Goal: Information Seeking & Learning: Learn about a topic

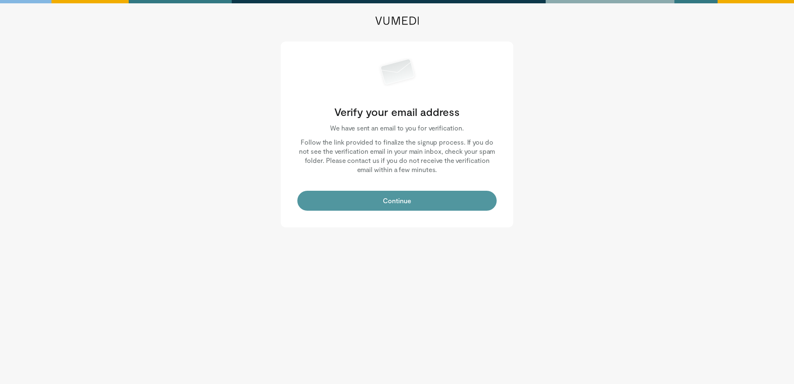
click at [460, 208] on button "Continue" at bounding box center [396, 201] width 199 height 20
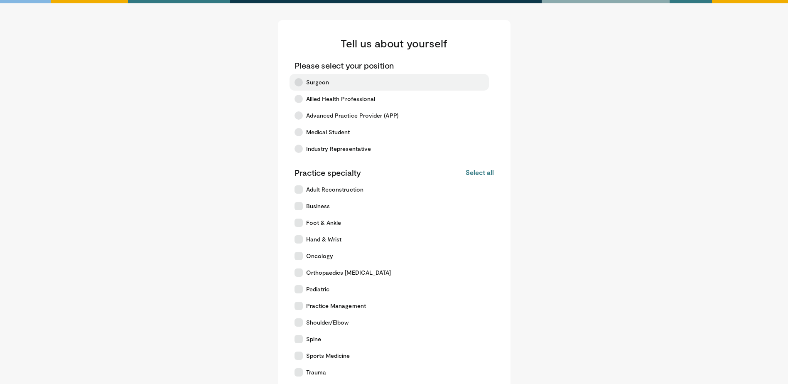
click at [316, 81] on span "Surgeon" at bounding box center [317, 82] width 23 height 8
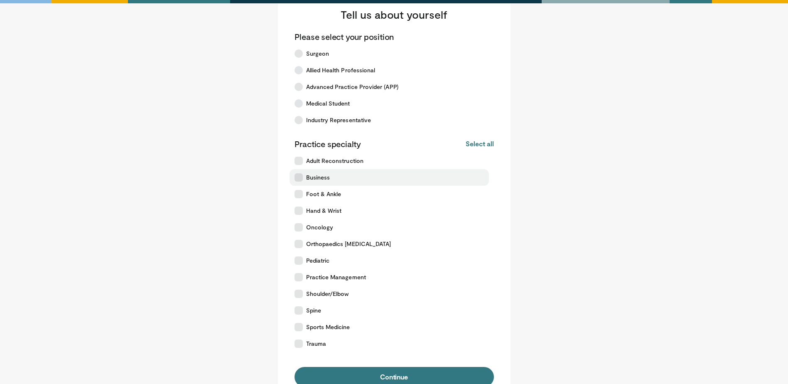
scroll to position [47, 0]
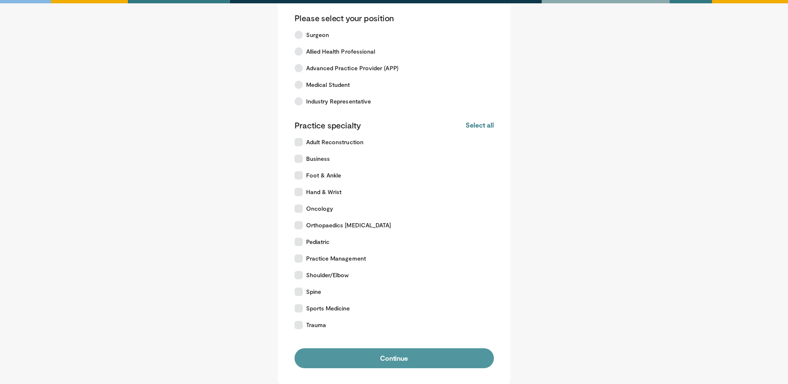
click at [421, 353] on button "Continue" at bounding box center [393, 358] width 199 height 20
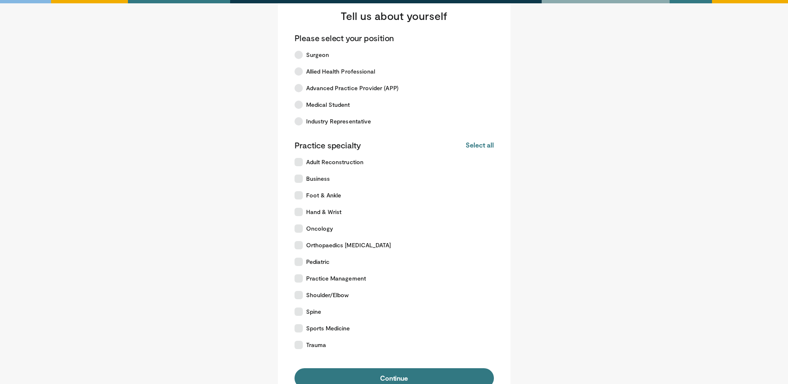
scroll to position [42, 0]
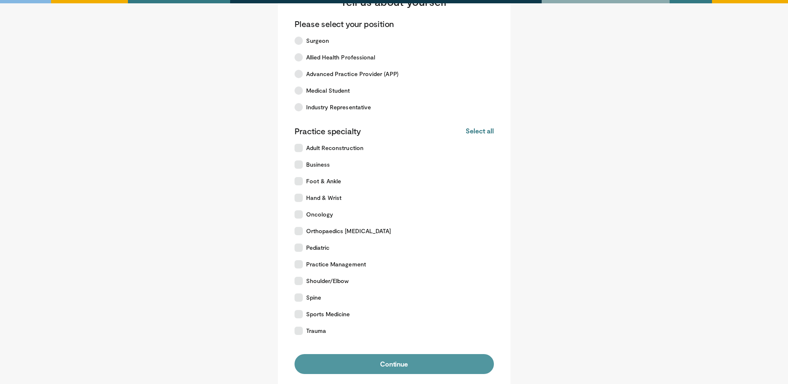
click at [420, 362] on button "Continue" at bounding box center [393, 364] width 199 height 20
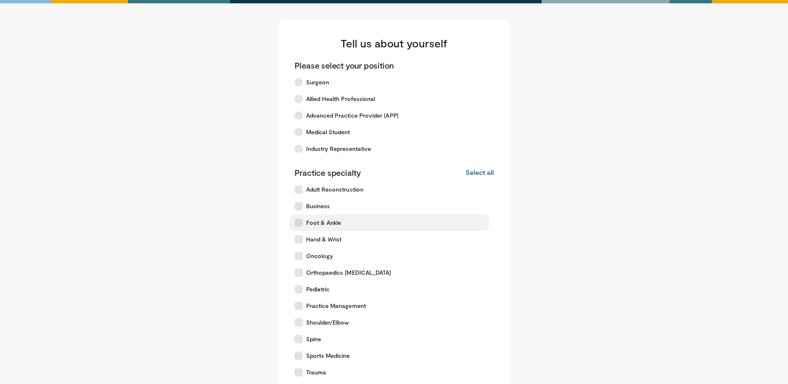
click at [329, 215] on label "Foot & Ankle" at bounding box center [388, 222] width 199 height 17
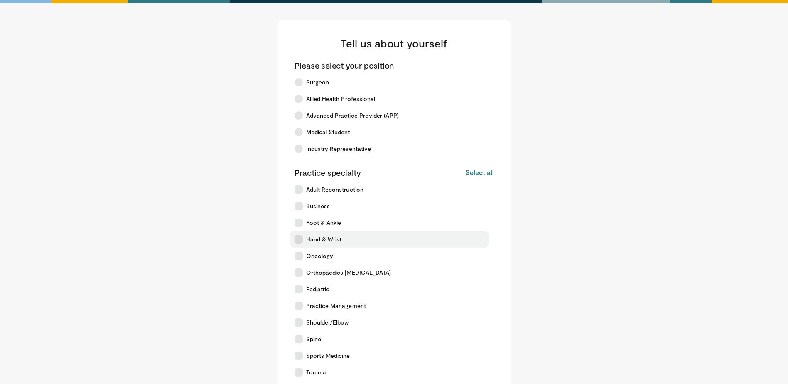
click at [325, 242] on span "Hand & Wrist" at bounding box center [324, 239] width 36 height 8
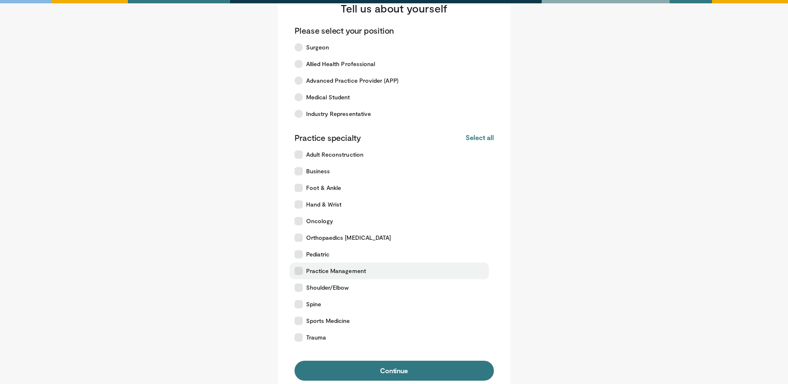
scroll to position [83, 0]
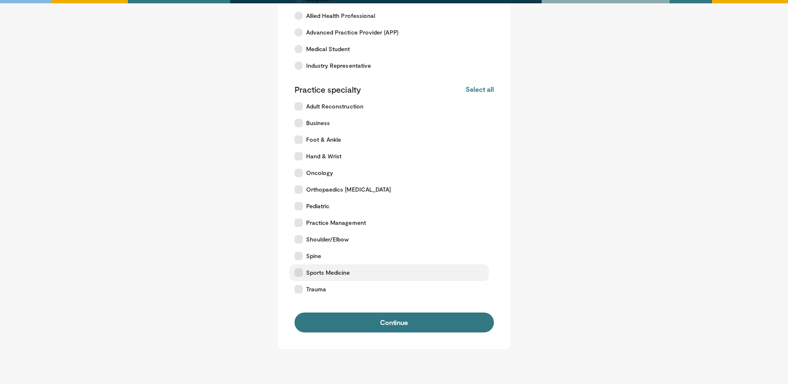
click at [333, 274] on span "Sports Medicine" at bounding box center [328, 272] width 44 height 8
drag, startPoint x: 335, startPoint y: 289, endPoint x: 360, endPoint y: 310, distance: 32.2
click at [334, 289] on label "Trauma" at bounding box center [388, 289] width 199 height 17
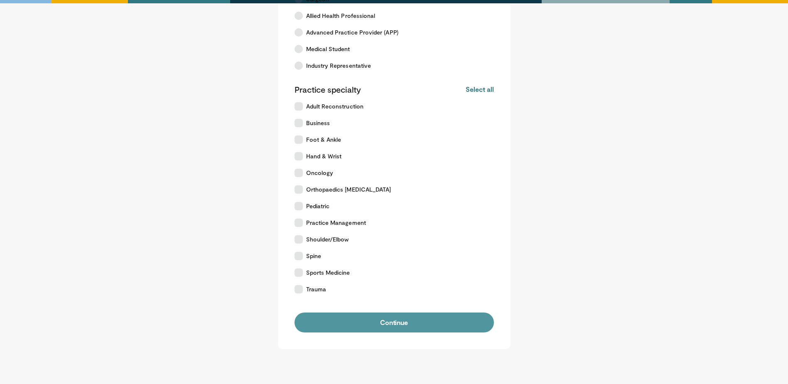
click at [367, 317] on button "Continue" at bounding box center [393, 322] width 199 height 20
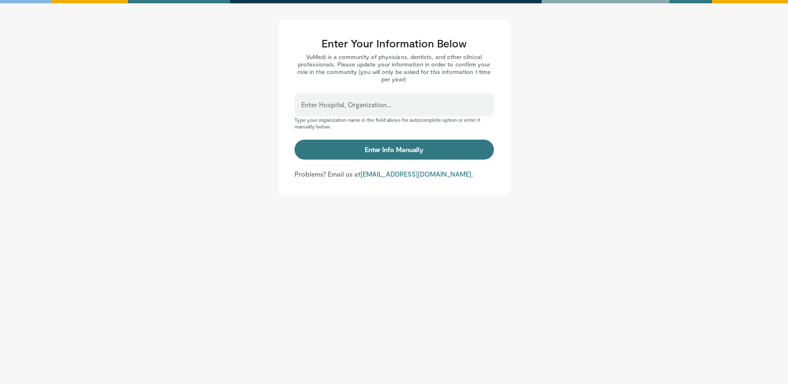
click at [413, 104] on input "Enter Hospital, Organization..." at bounding box center [394, 108] width 186 height 9
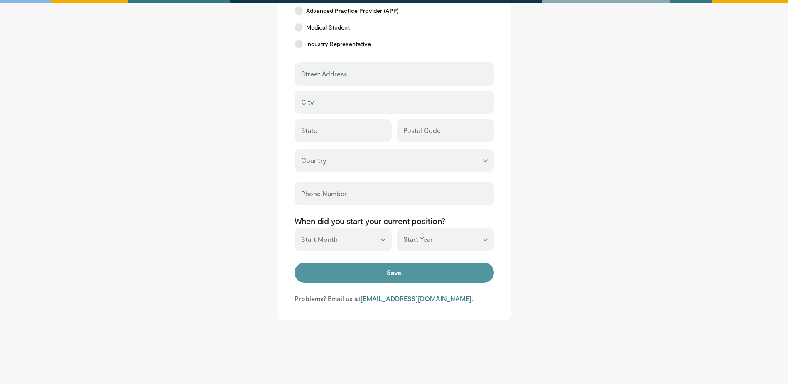
click at [410, 275] on button "Save" at bounding box center [393, 272] width 199 height 20
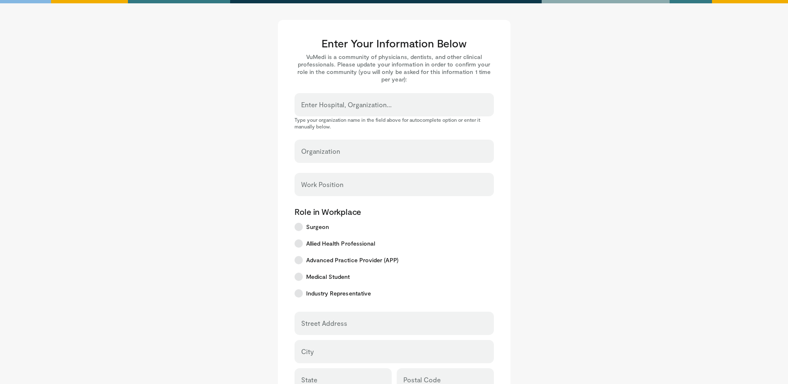
click at [554, 276] on main "Enter Your Information Below VuMedi is a community of physicians, dentists, and…" at bounding box center [394, 294] width 515 height 549
click at [371, 104] on input "Enter Hospital, Organization..." at bounding box center [394, 108] width 186 height 9
click at [584, 254] on main "Enter Your Information Below VuMedi is a community of physicians, dentists, and…" at bounding box center [394, 294] width 515 height 549
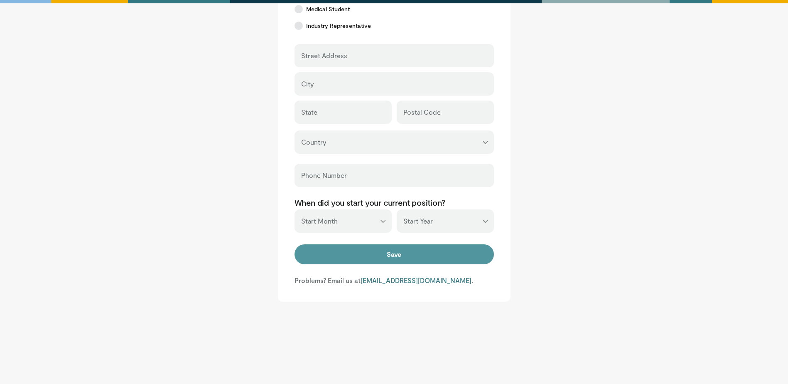
click at [432, 257] on button "Save" at bounding box center [393, 254] width 199 height 20
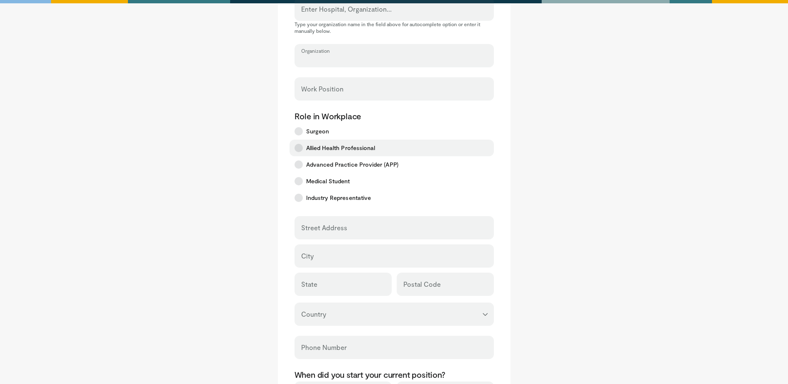
scroll to position [26, 0]
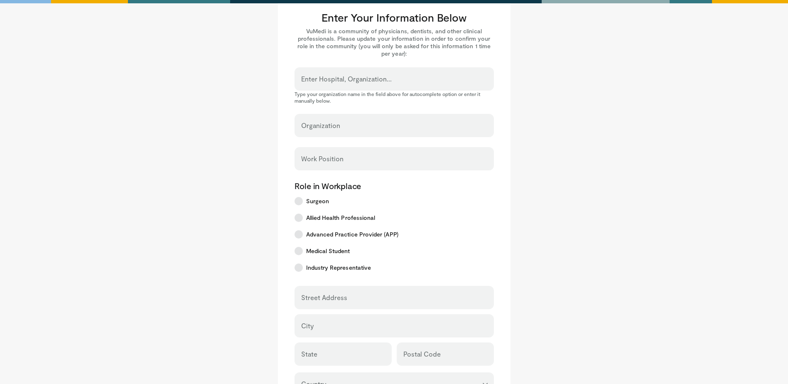
drag, startPoint x: 331, startPoint y: 122, endPoint x: 334, endPoint y: 126, distance: 5.3
click at [331, 122] on div "Organization" at bounding box center [393, 125] width 199 height 23
click at [335, 128] on input "Organization" at bounding box center [394, 129] width 186 height 9
type input "*"
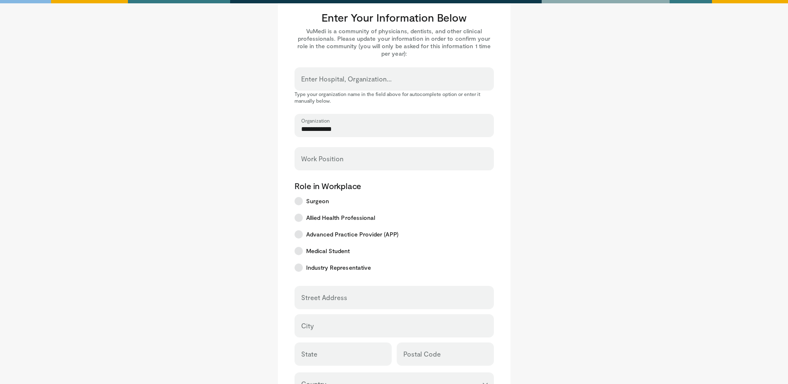
type input "**********"
click at [360, 150] on div "Work Position" at bounding box center [393, 158] width 199 height 23
click at [358, 156] on div "Work Position" at bounding box center [393, 158] width 199 height 23
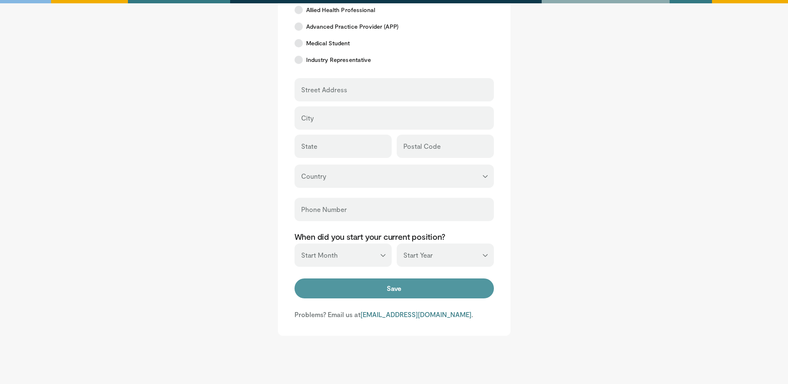
click at [392, 286] on button "Save" at bounding box center [393, 288] width 199 height 20
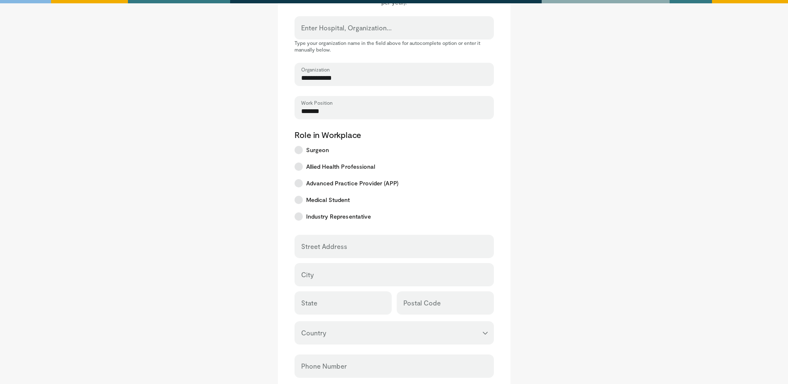
scroll to position [267, 0]
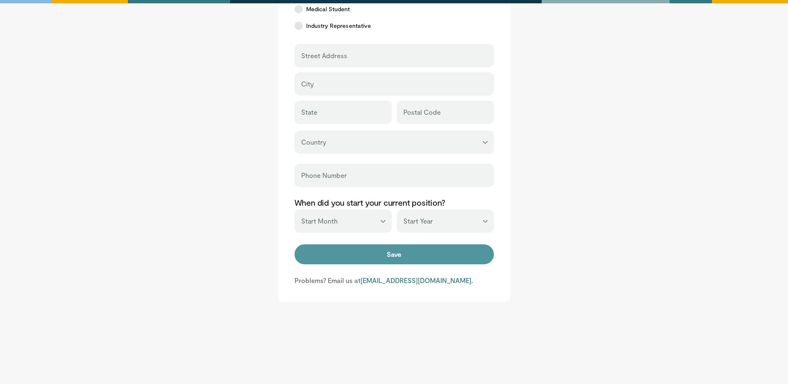
type input "*******"
click at [391, 254] on button "Save" at bounding box center [393, 254] width 199 height 20
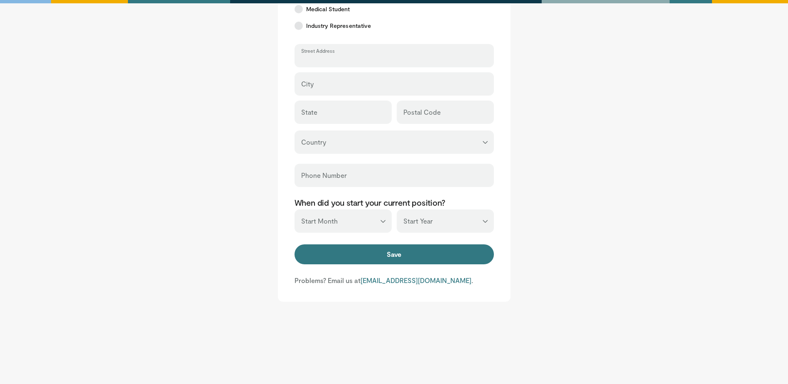
type input "*"
type input "********"
type input "*"
type input "*******"
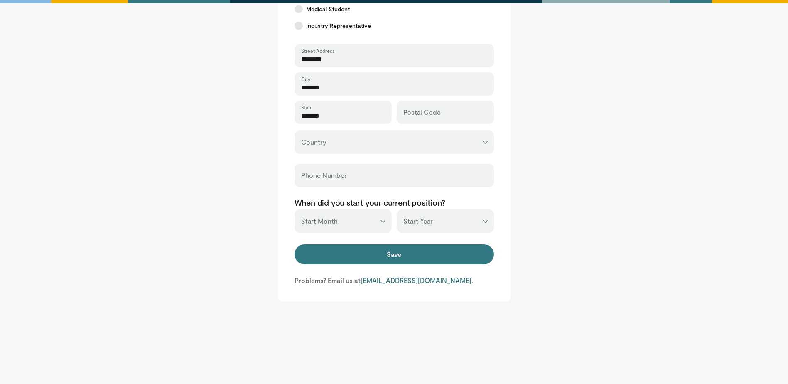
click at [425, 142] on select "**********" at bounding box center [393, 141] width 199 height 23
click at [416, 146] on select "**********" at bounding box center [393, 141] width 199 height 23
select select "**"
click at [294, 130] on select "**********" at bounding box center [393, 141] width 199 height 23
click at [384, 333] on body "**********" at bounding box center [394, 68] width 788 height 631
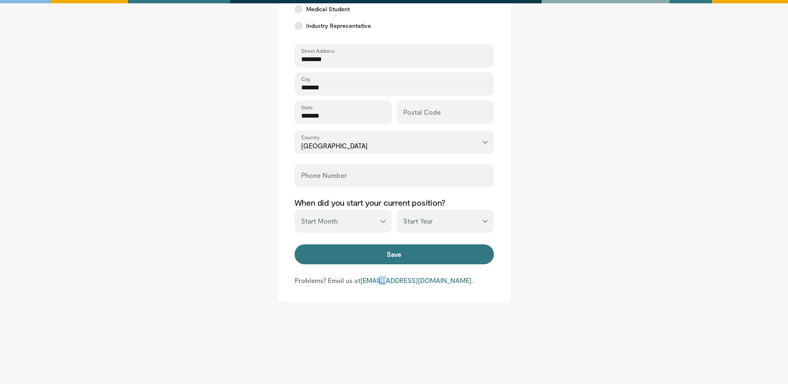
click at [542, 208] on main "**********" at bounding box center [394, 27] width 515 height 549
click at [344, 217] on select "*** ******* ******** ***** ***** *** **** **** ****** ********* ******* *******…" at bounding box center [342, 220] width 97 height 23
select select "*"
click at [294, 209] on select "*** ******* ******** ***** ***** *** **** **** ****** ********* ******* *******…" at bounding box center [342, 220] width 97 height 23
click at [412, 219] on select "*** **** **** **** **** **** **** **** **** **** **** **** **** **** **** **** …" at bounding box center [445, 220] width 97 height 23
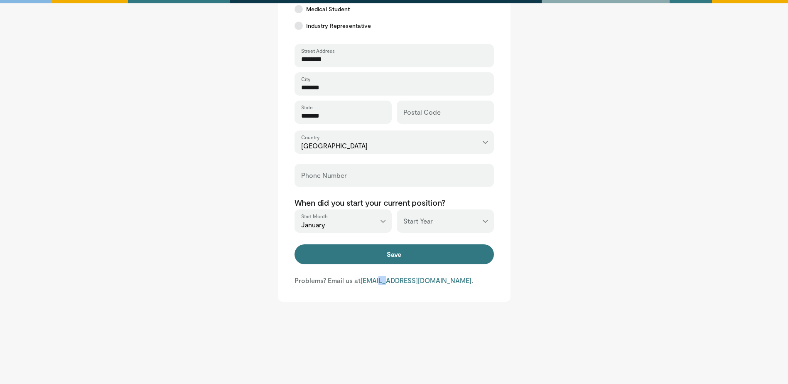
select select "****"
click at [397, 209] on select "*** **** **** **** **** **** **** **** **** **** **** **** **** **** **** **** …" at bounding box center [445, 220] width 97 height 23
click at [565, 163] on main "**********" at bounding box center [394, 27] width 515 height 549
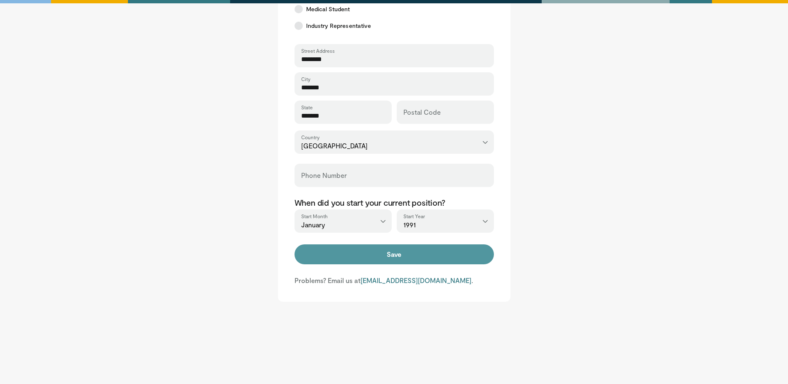
click at [438, 251] on button "Save" at bounding box center [393, 254] width 199 height 20
type input "******"
click at [441, 252] on button "Save" at bounding box center [393, 254] width 199 height 20
type input "**********"
click at [412, 254] on button "Save" at bounding box center [393, 254] width 199 height 20
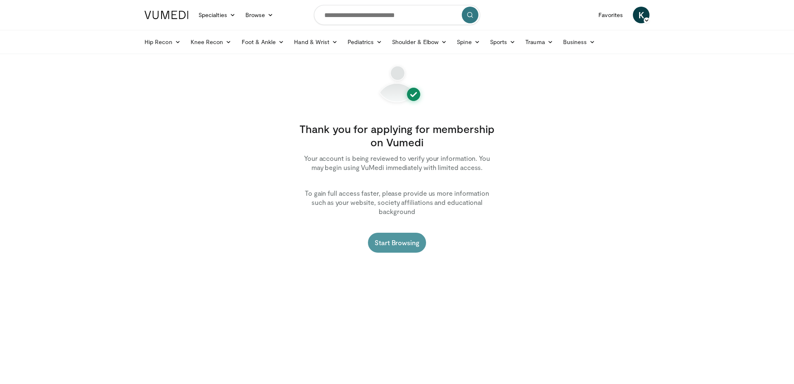
click at [410, 233] on link "Start Browsing" at bounding box center [397, 243] width 58 height 20
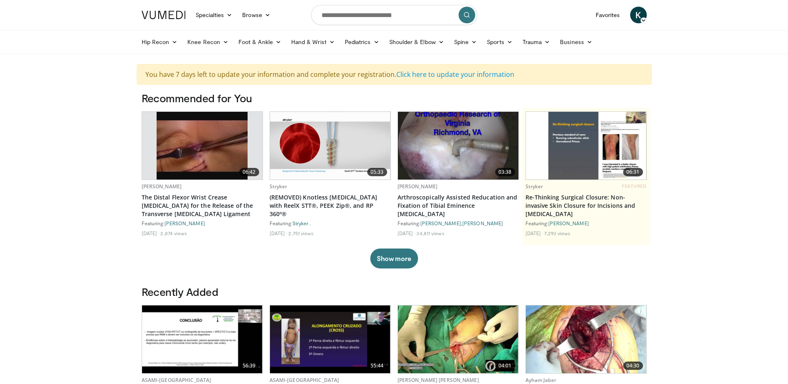
click at [402, 14] on input "Search topics, interventions" at bounding box center [394, 15] width 166 height 20
type input "*"
type input "**********"
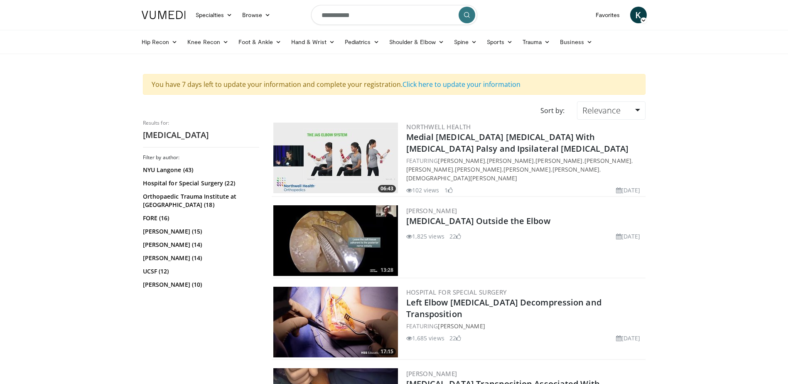
drag, startPoint x: 278, startPoint y: 84, endPoint x: 394, endPoint y: 84, distance: 115.4
click at [394, 84] on div "You have 7 days left to update your information and complete your registration.…" at bounding box center [394, 84] width 502 height 21
drag, startPoint x: 394, startPoint y: 84, endPoint x: 392, endPoint y: 97, distance: 12.6
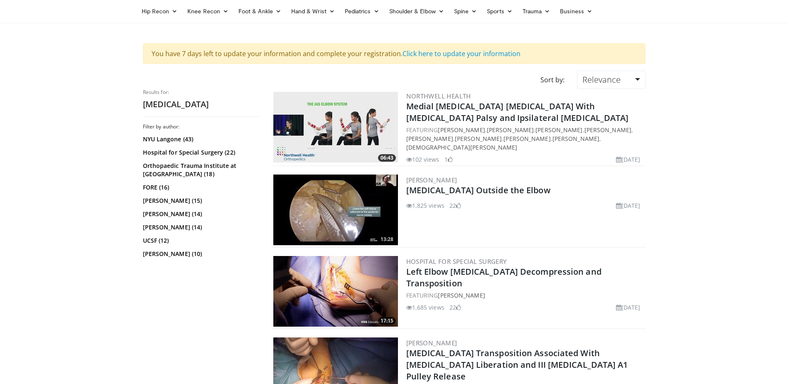
scroll to position [83, 0]
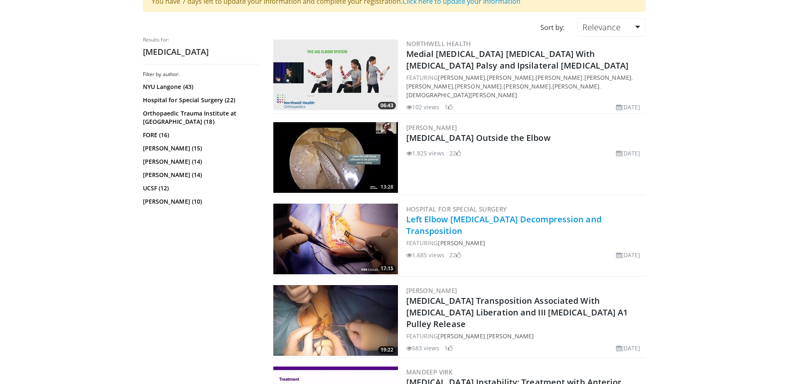
click at [515, 221] on link "Left Elbow [MEDICAL_DATA] Decompression and Transposition" at bounding box center [503, 224] width 195 height 23
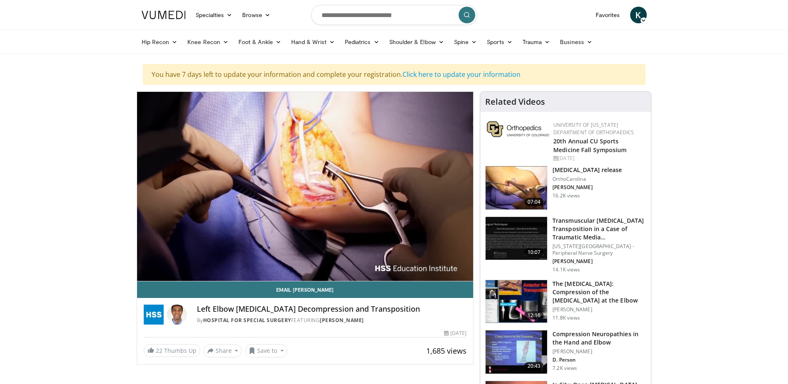
click at [306, 322] on div "By Hospital for Special Surgery FEATURING Daniel Osei" at bounding box center [332, 319] width 270 height 7
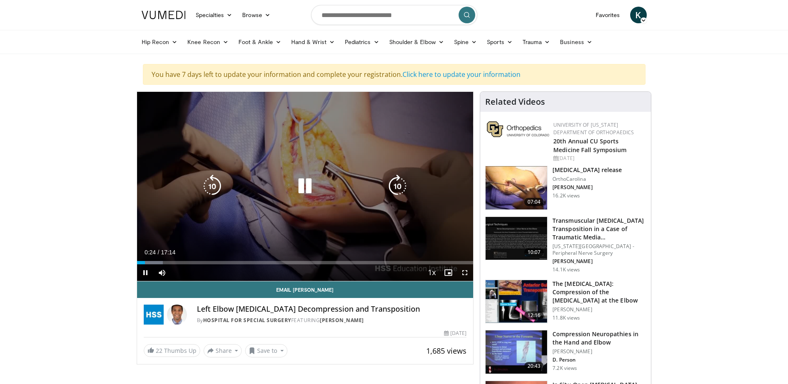
click at [253, 207] on div "10 seconds Tap to unmute" at bounding box center [305, 186] width 336 height 189
click at [291, 207] on div "10 seconds Tap to unmute" at bounding box center [305, 186] width 336 height 189
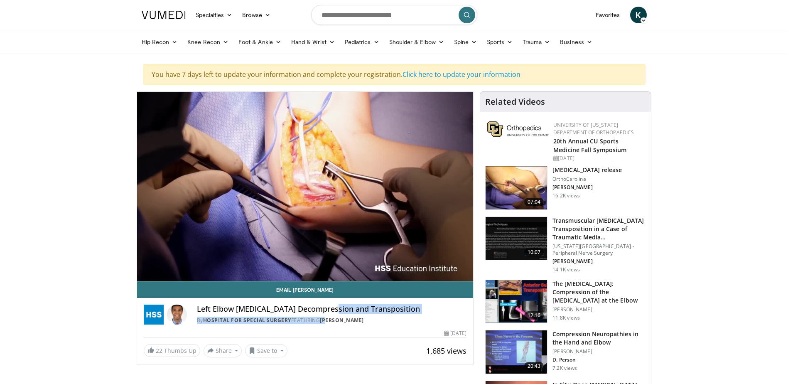
click at [330, 313] on div "Left Elbow Ulnar Nerve Decompression and Transposition By Hospital for Special …" at bounding box center [332, 314] width 270 height 20
click at [367, 316] on div "By Hospital for Special Surgery FEATURING Daniel Osei" at bounding box center [332, 319] width 270 height 7
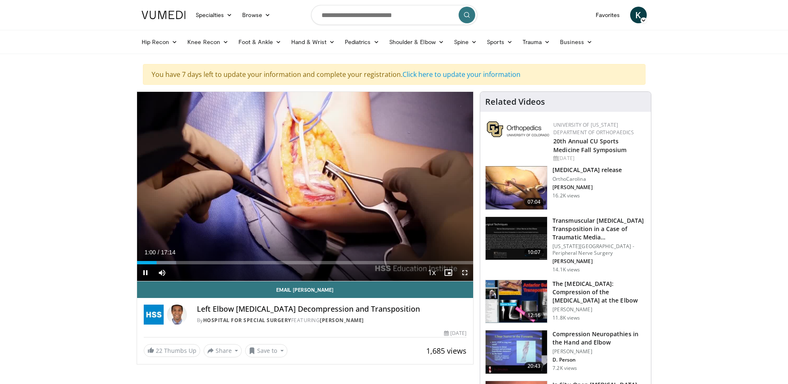
click at [462, 273] on span "Video Player" at bounding box center [464, 272] width 17 height 17
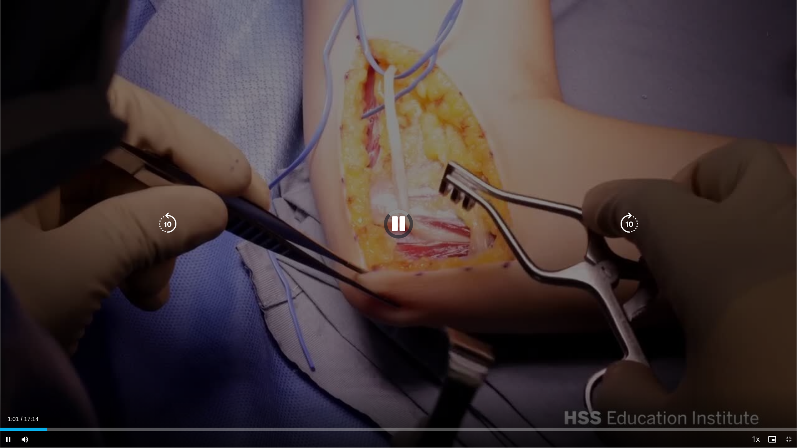
click at [454, 293] on div "10 seconds Tap to unmute" at bounding box center [398, 224] width 797 height 448
click at [459, 300] on div "10 seconds Tap to unmute" at bounding box center [398, 224] width 797 height 448
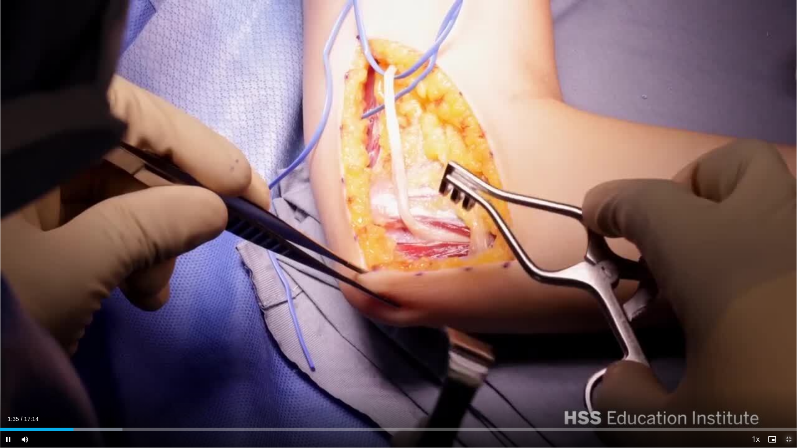
click at [784, 383] on span "Video Player" at bounding box center [789, 439] width 17 height 17
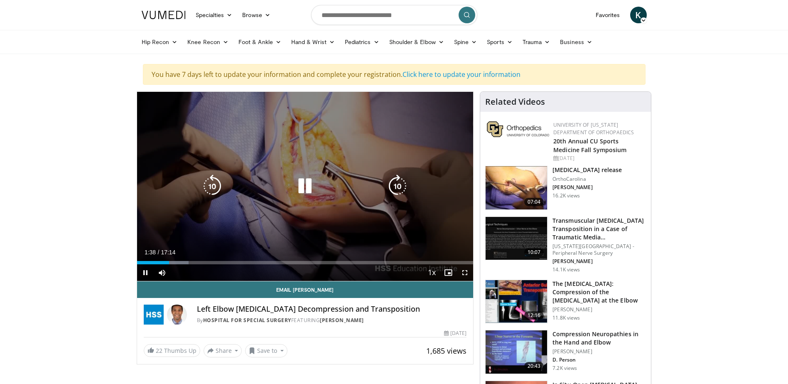
drag, startPoint x: 335, startPoint y: 208, endPoint x: 335, endPoint y: 213, distance: 5.4
click at [336, 207] on div "10 seconds Tap to unmute" at bounding box center [305, 186] width 336 height 189
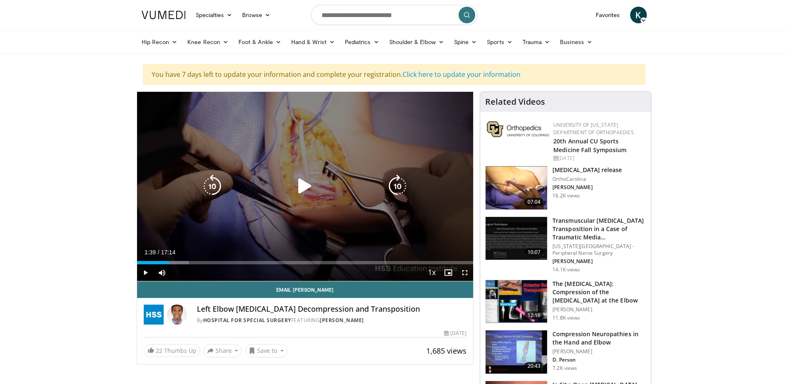
click at [351, 205] on div "10 seconds Tap to unmute" at bounding box center [305, 186] width 336 height 189
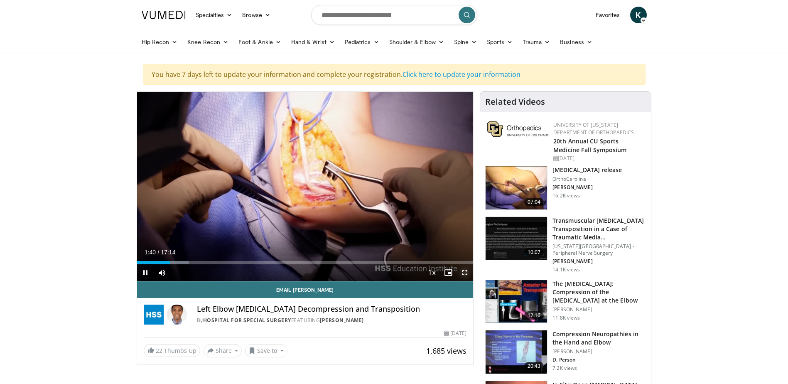
click at [466, 274] on span "Video Player" at bounding box center [464, 272] width 17 height 17
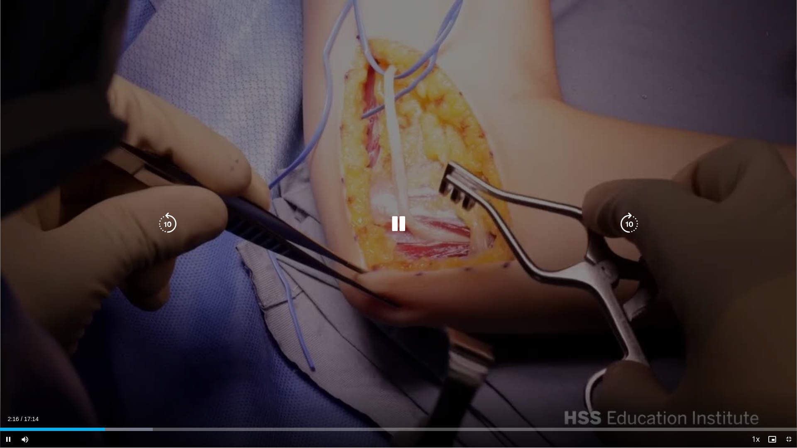
click at [522, 255] on div "10 seconds Tap to unmute" at bounding box center [398, 224] width 797 height 448
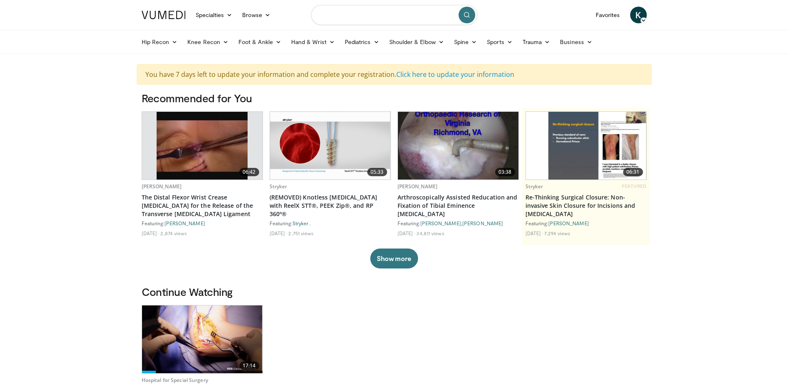
click at [380, 15] on input "Search topics, interventions" at bounding box center [394, 15] width 166 height 20
type input "*"
click at [490, 74] on link "Click here to update your information" at bounding box center [455, 74] width 118 height 9
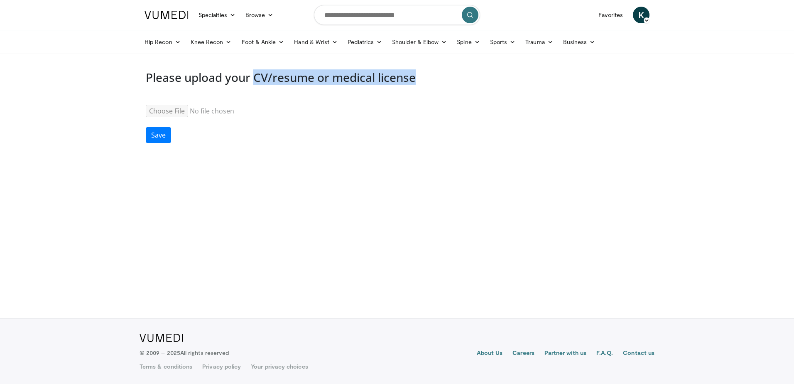
drag, startPoint x: 358, startPoint y: 85, endPoint x: 400, endPoint y: 90, distance: 42.6
click at [400, 90] on div "Please upload your CV/resume or medical license Resume Save" at bounding box center [397, 108] width 515 height 89
drag, startPoint x: 400, startPoint y: 90, endPoint x: 434, endPoint y: 106, distance: 37.7
click at [434, 106] on div "Resume" at bounding box center [397, 106] width 502 height 22
drag, startPoint x: 584, startPoint y: 306, endPoint x: 578, endPoint y: 309, distance: 6.3
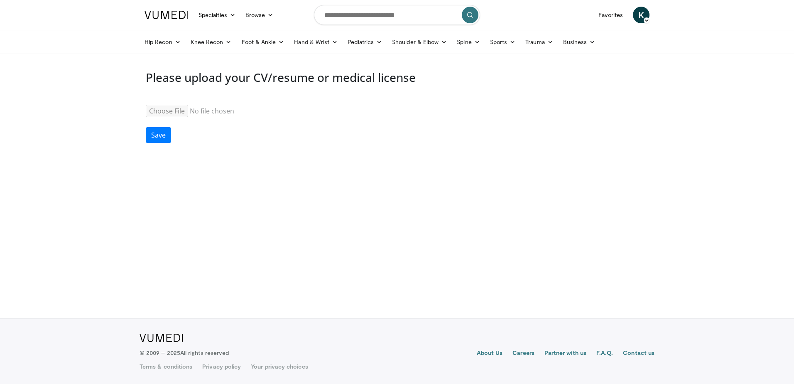
click at [580, 304] on body "Specialties Adult & Family Medicine Allergy, Asthma, Immunology Anesthesiology …" at bounding box center [397, 192] width 794 height 384
drag, startPoint x: 374, startPoint y: 212, endPoint x: 368, endPoint y: 208, distance: 6.9
click at [372, 211] on body "Specialties Adult & Family Medicine Allergy, Asthma, Immunology Anesthesiology …" at bounding box center [397, 192] width 794 height 384
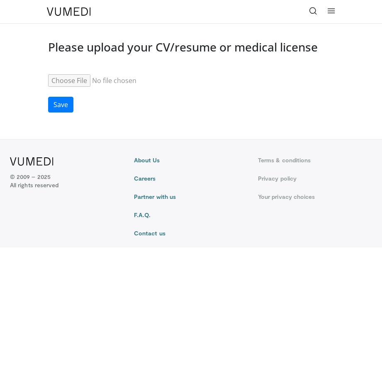
click at [66, 77] on input "Resume" at bounding box center [111, 80] width 127 height 12
click at [62, 77] on input "Resume" at bounding box center [111, 80] width 127 height 12
type input "**********"
click at [65, 105] on button "Save" at bounding box center [60, 105] width 25 height 16
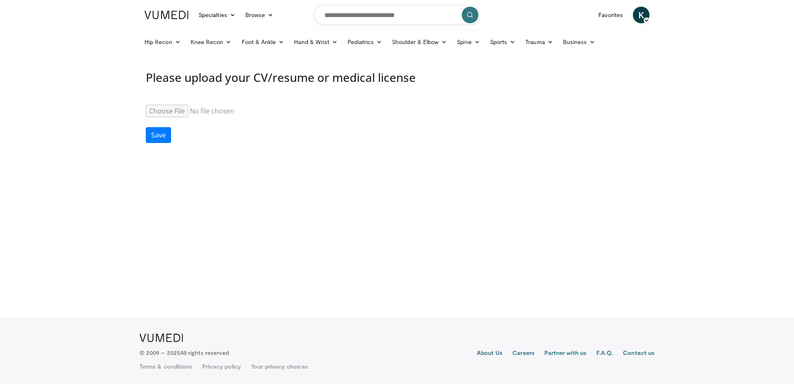
click at [163, 18] on img at bounding box center [166, 15] width 44 height 8
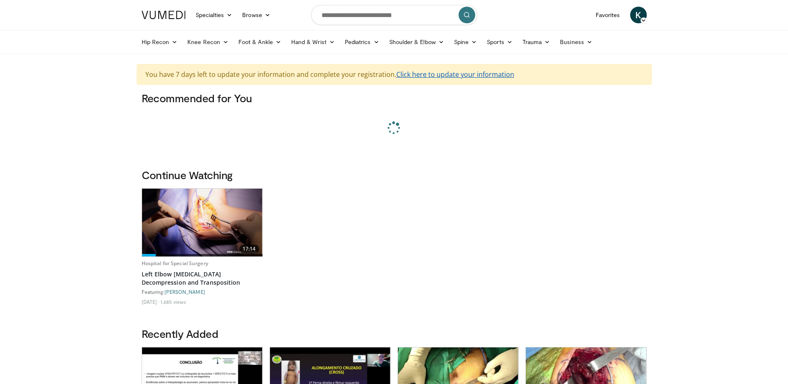
click at [453, 75] on link "Click here to update your information" at bounding box center [455, 74] width 118 height 9
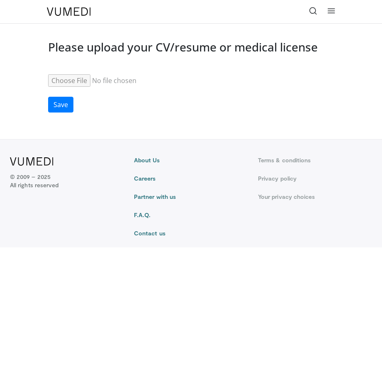
click at [69, 77] on input "Resume" at bounding box center [111, 80] width 127 height 12
type input "**********"
click at [63, 105] on button "Save" at bounding box center [60, 105] width 25 height 16
click at [66, 17] on div "Specialties Adult & Family Medicine Allergy, [MEDICAL_DATA], Immunology Anesthe…" at bounding box center [191, 11] width 299 height 23
click at [72, 12] on img at bounding box center [69, 11] width 44 height 8
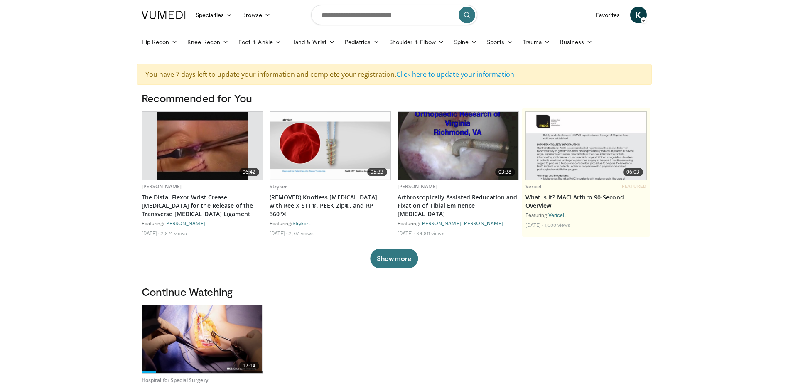
click at [382, 15] on span "K" at bounding box center [638, 15] width 17 height 17
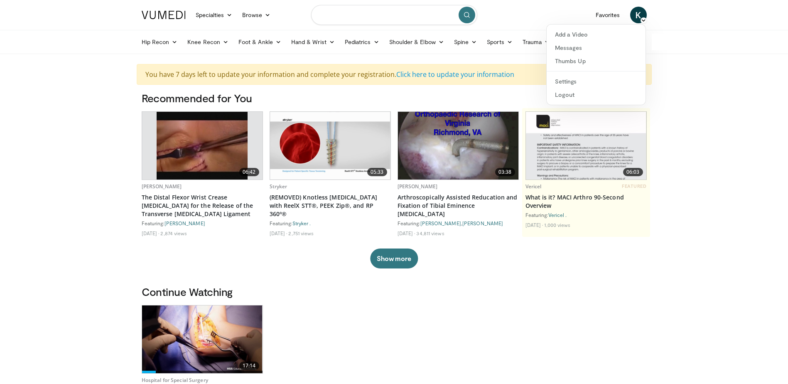
click at [368, 21] on input "Search topics, interventions" at bounding box center [394, 15] width 166 height 20
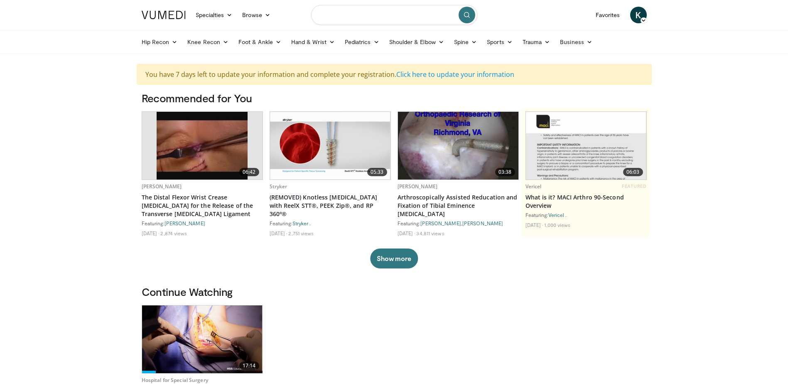
type input "*"
type input "**********"
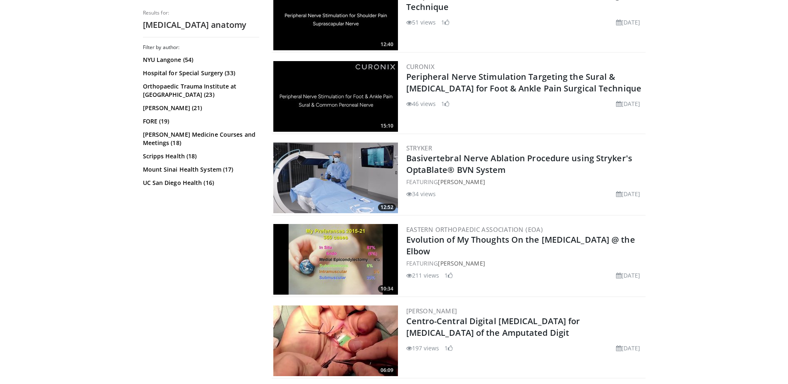
scroll to position [1827, 0]
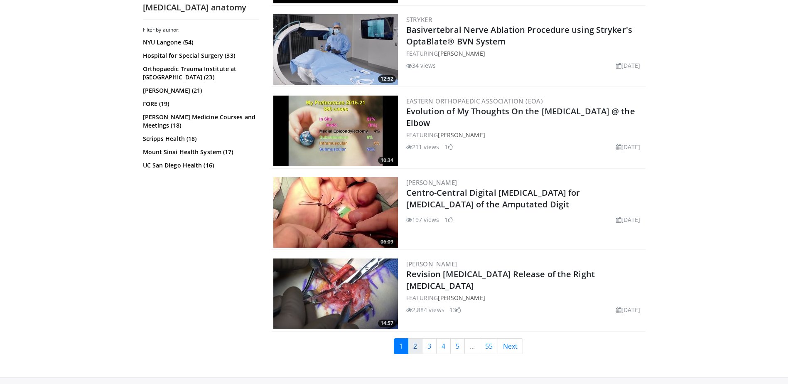
click at [419, 338] on link "2" at bounding box center [415, 346] width 15 height 16
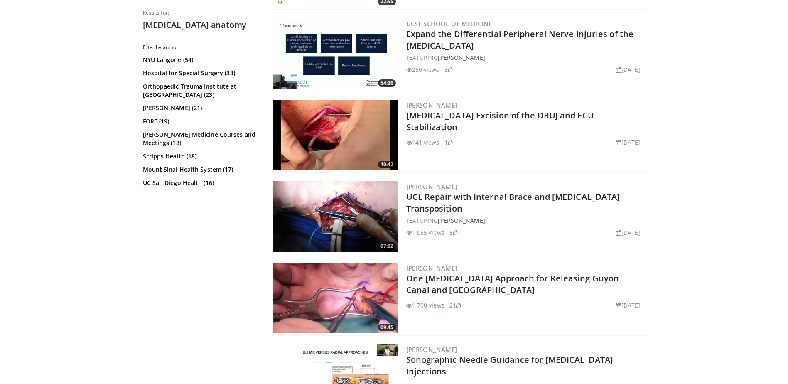
scroll to position [1827, 0]
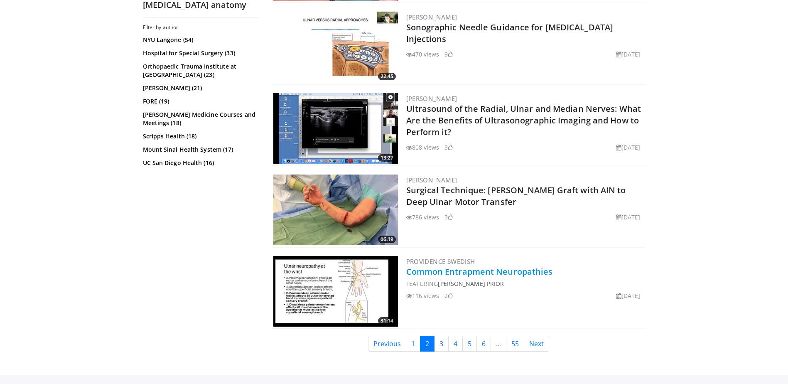
click at [492, 266] on link "Common Entrapment Neuropathies" at bounding box center [479, 271] width 147 height 11
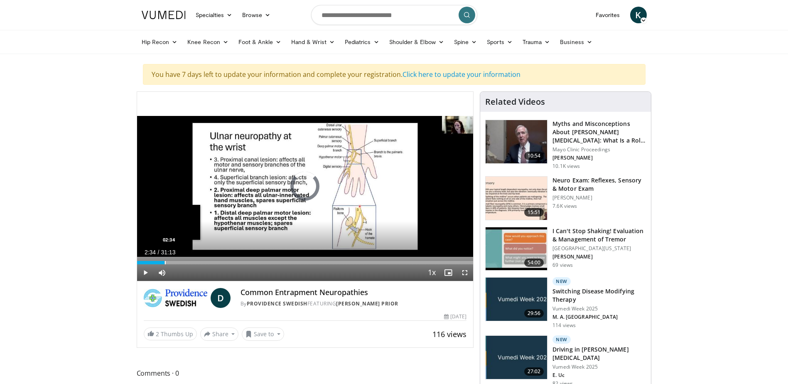
click at [164, 259] on div "Loaded : 1.59% 02:34 02:34" at bounding box center [305, 260] width 336 height 8
click at [187, 259] on div "Loaded : 10.59% 02:36 04:39" at bounding box center [305, 260] width 336 height 8
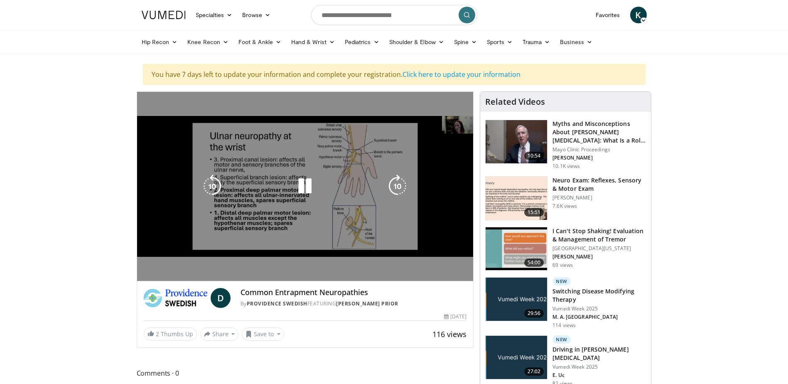
click at [222, 277] on div "Loaded : 15.89% 04:42 04:39" at bounding box center [305, 278] width 336 height 3
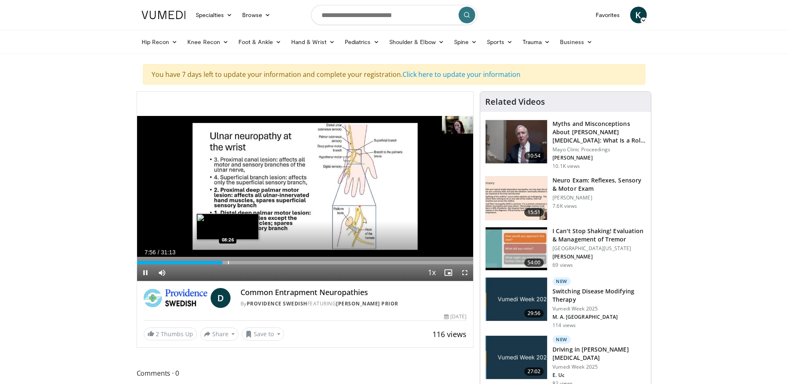
click at [245, 261] on div "Loaded : 25.95% 07:56 08:26" at bounding box center [305, 262] width 336 height 3
click at [465, 274] on span "Video Player" at bounding box center [464, 272] width 17 height 17
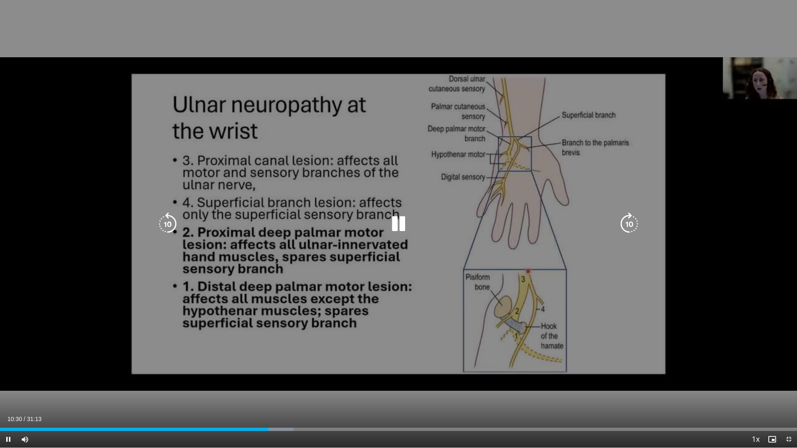
click at [535, 247] on div "10 seconds Tap to unmute" at bounding box center [398, 224] width 797 height 448
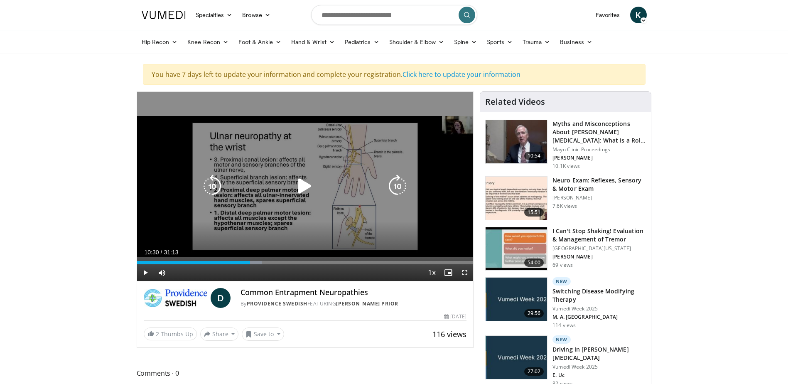
click at [328, 216] on div "10 seconds Tap to unmute" at bounding box center [305, 186] width 336 height 189
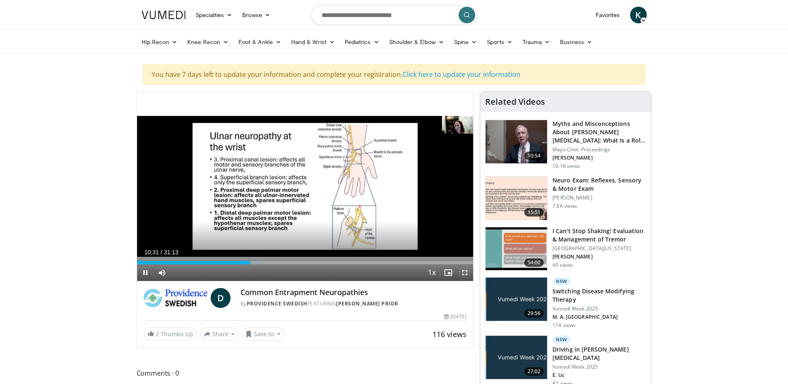
click at [465, 272] on span "Video Player" at bounding box center [464, 272] width 17 height 17
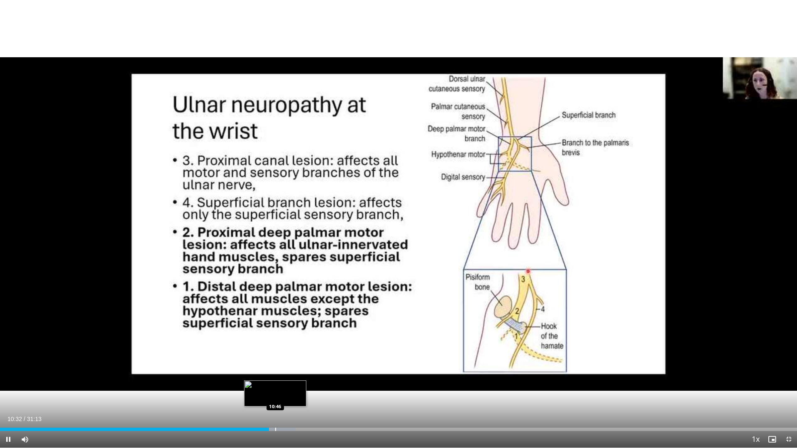
click at [276, 383] on div "Progress Bar" at bounding box center [275, 429] width 1 height 3
click at [286, 383] on div "Progress Bar" at bounding box center [286, 429] width 1 height 3
click at [297, 383] on div "Progress Bar" at bounding box center [296, 429] width 1 height 3
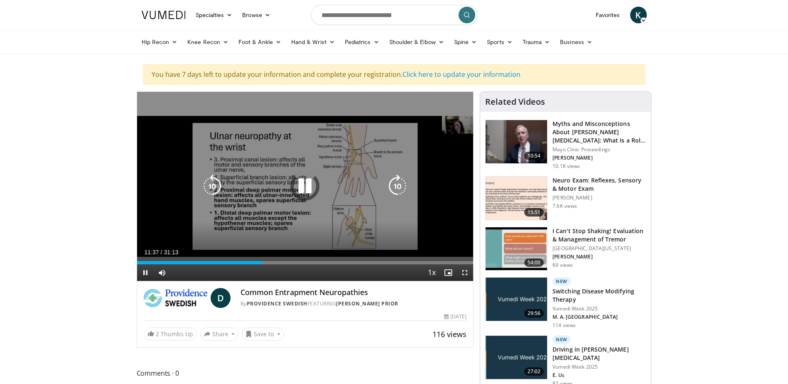
click at [319, 204] on div "10 seconds Tap to unmute" at bounding box center [305, 186] width 336 height 189
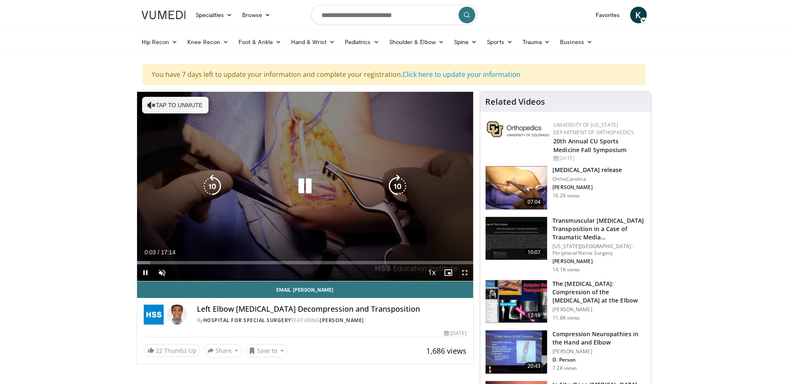
click at [349, 164] on div "10 seconds Tap to unmute" at bounding box center [305, 186] width 336 height 189
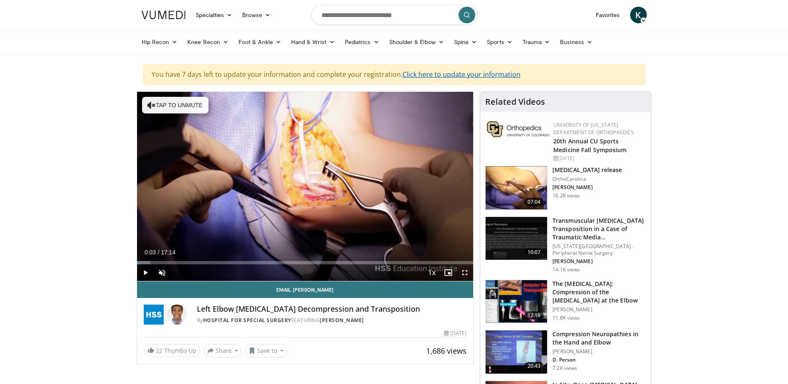
click at [462, 71] on link "Click here to update your information" at bounding box center [461, 74] width 118 height 9
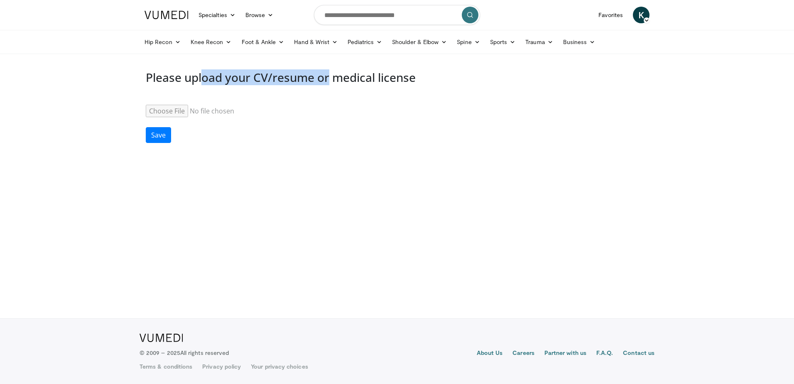
drag, startPoint x: 208, startPoint y: 72, endPoint x: 350, endPoint y: 68, distance: 142.9
click at [350, 68] on div "Please upload your CV/resume or medical license Resume Save" at bounding box center [397, 108] width 515 height 89
drag, startPoint x: 350, startPoint y: 68, endPoint x: 397, endPoint y: 109, distance: 62.4
click at [397, 109] on div "Resume" at bounding box center [397, 106] width 502 height 22
click at [312, 121] on form "Resume Save" at bounding box center [397, 124] width 502 height 58
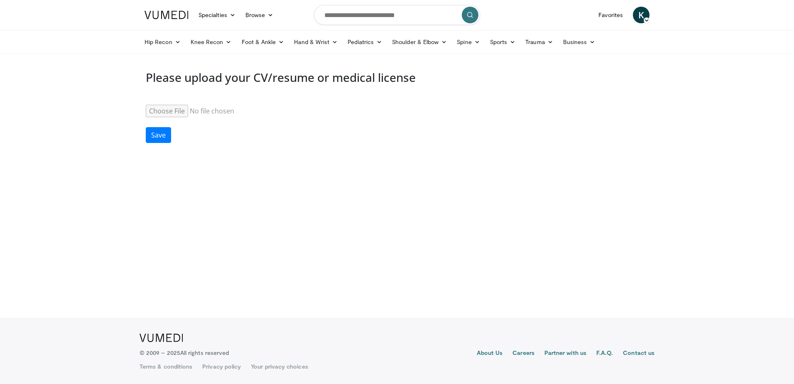
click at [166, 111] on input "Resume" at bounding box center [209, 111] width 127 height 12
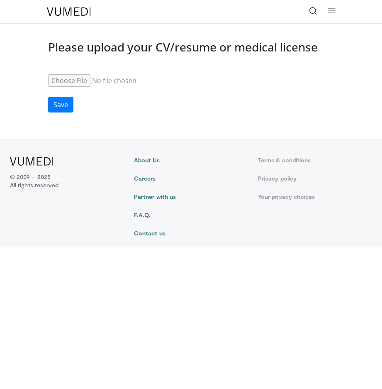
drag, startPoint x: 180, startPoint y: 69, endPoint x: 138, endPoint y: 71, distance: 41.6
click at [171, 69] on div "Resume" at bounding box center [191, 75] width 286 height 22
click at [138, 71] on div "Resume" at bounding box center [191, 75] width 286 height 22
drag, startPoint x: 139, startPoint y: 87, endPoint x: 71, endPoint y: 81, distance: 68.8
click at [137, 87] on form "Resume Save" at bounding box center [191, 93] width 286 height 58
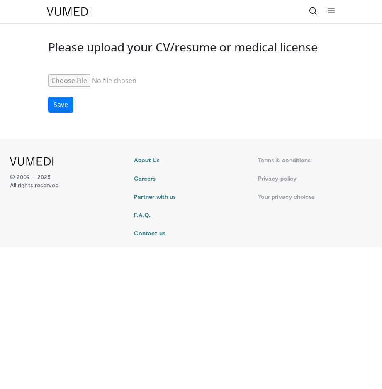
click at [69, 80] on input "Resume" at bounding box center [111, 80] width 127 height 12
type input "**********"
click at [69, 100] on button "Save" at bounding box center [60, 105] width 25 height 16
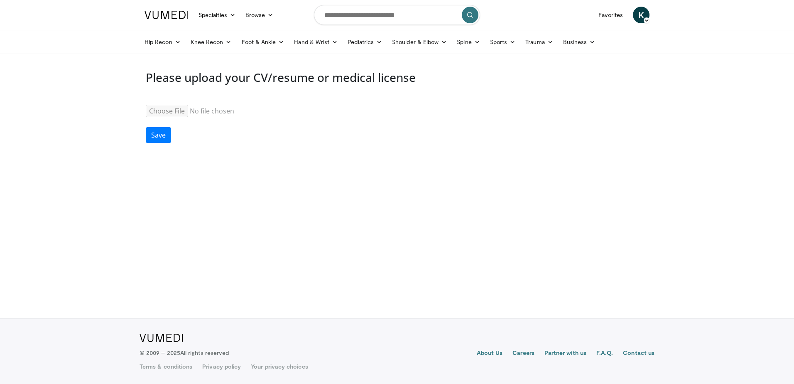
click at [162, 16] on img at bounding box center [166, 15] width 44 height 8
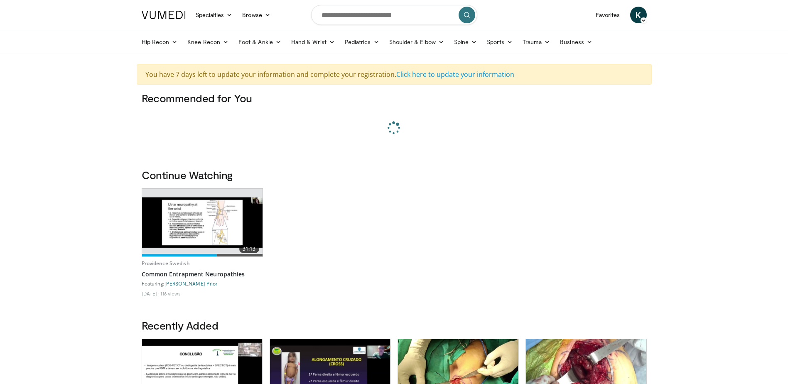
click at [641, 22] on icon at bounding box center [643, 20] width 6 height 6
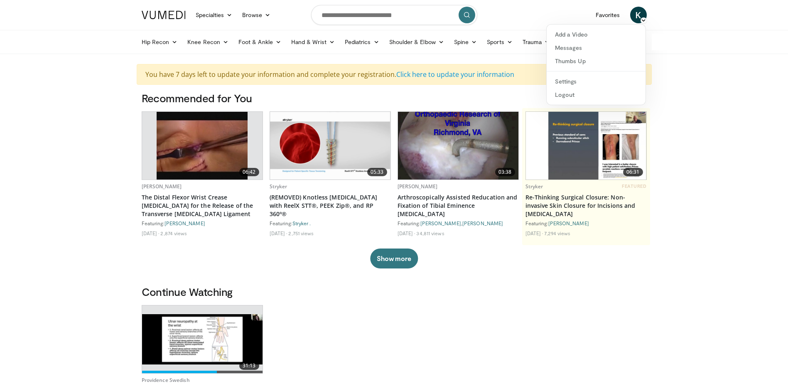
click at [485, 337] on div "31:13 Providence Swedish Common Entrapment Neuropathies Featuring: Devin E. Pri…" at bounding box center [394, 362] width 505 height 114
click at [622, 303] on div "Continue Watching 31:13 Providence Swedish Common Entrapment Neuropathies Featu…" at bounding box center [394, 360] width 515 height 150
click at [646, 347] on div "31:13 Providence Swedish Common Entrapment Neuropathies Featuring: Devin E. Pri…" at bounding box center [394, 362] width 505 height 114
click at [215, 293] on h3 "Continue Watching" at bounding box center [394, 291] width 505 height 13
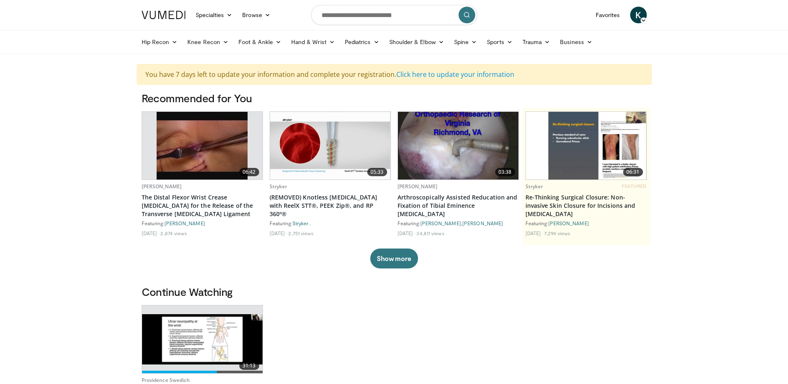
click at [662, 33] on div "Hip Recon Hip Arthroplasty Revision Hip Arthroplasty Hip Preservation Knee Reco…" at bounding box center [394, 42] width 788 height 24
click at [353, 18] on input "Search topics, interventions" at bounding box center [394, 15] width 166 height 20
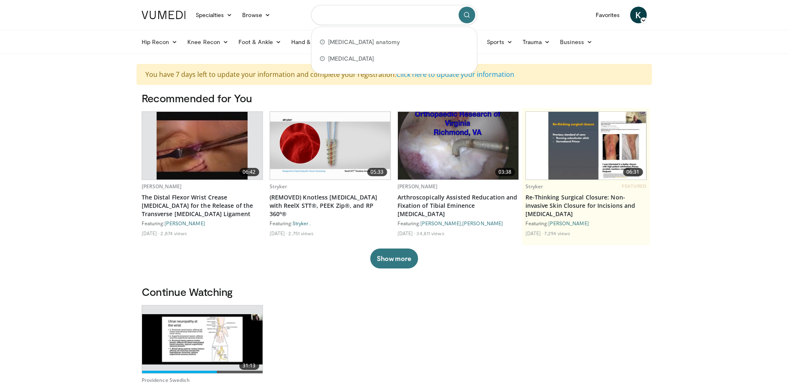
click at [369, 15] on input "Search topics, interventions" at bounding box center [394, 15] width 166 height 20
click at [364, 43] on span "ulnar nerve anatomy" at bounding box center [364, 42] width 72 height 8
type input "**********"
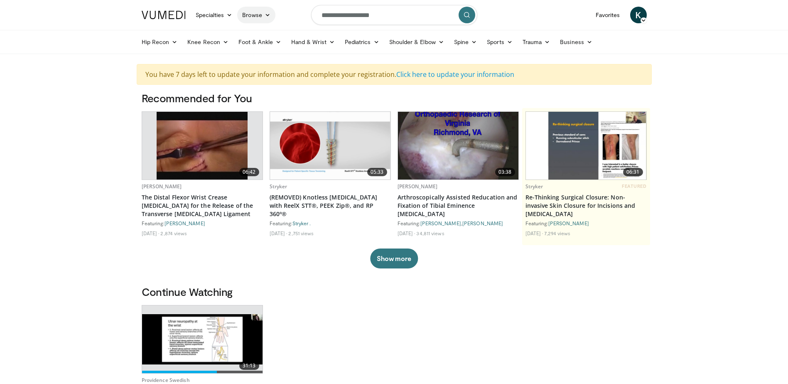
drag, startPoint x: 392, startPoint y: 13, endPoint x: 267, endPoint y: 8, distance: 125.9
click at [267, 8] on nav "Specialties Adult & Family Medicine Allergy, Asthma, Immunology Anesthesiology …" at bounding box center [394, 15] width 515 height 30
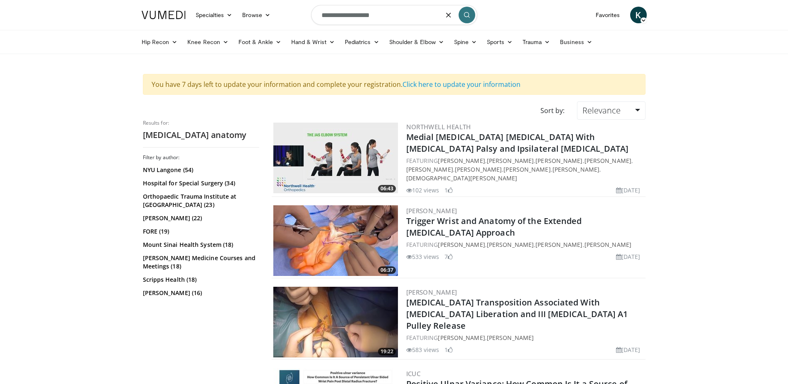
drag, startPoint x: 410, startPoint y: 10, endPoint x: 227, endPoint y: -7, distance: 184.4
click at [227, 0] on html "Specialties Adult & Family Medicine Allergy, [MEDICAL_DATA], Immunology Anesthe…" at bounding box center [394, 192] width 788 height 384
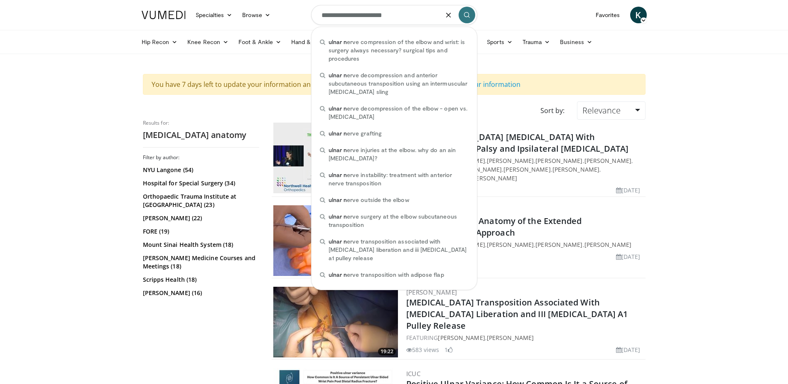
type input "**********"
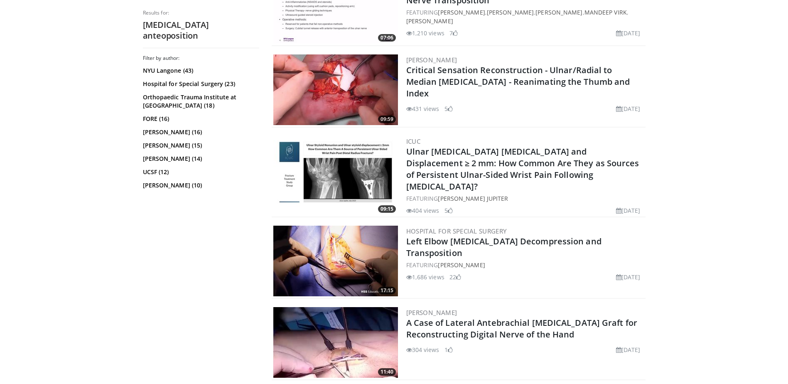
scroll to position [623, 0]
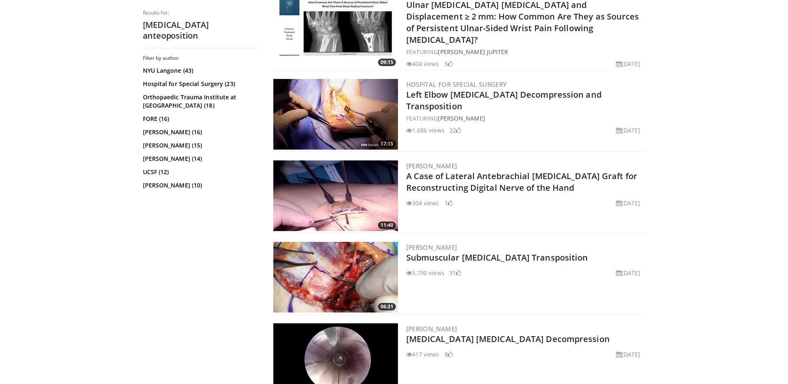
click at [355, 107] on img at bounding box center [335, 114] width 125 height 71
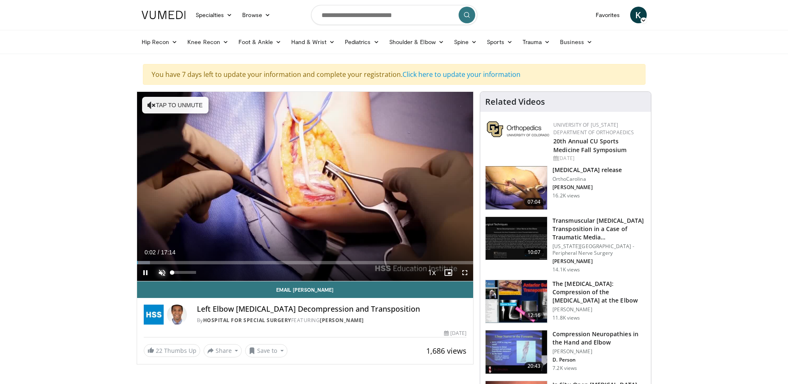
click at [157, 274] on span "Video Player" at bounding box center [162, 272] width 17 height 17
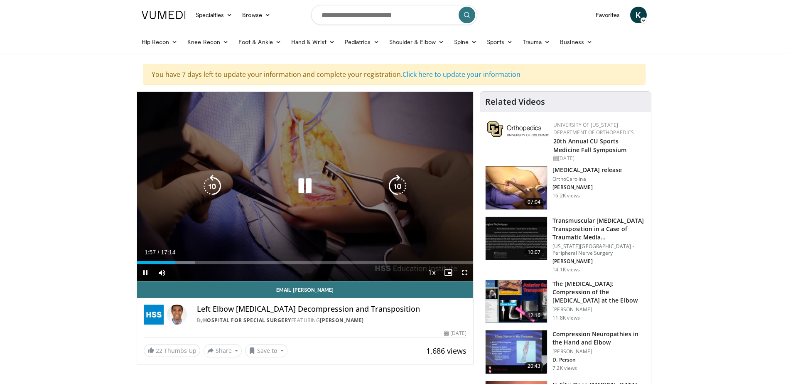
click at [294, 144] on div "10 seconds Tap to unmute" at bounding box center [305, 186] width 336 height 189
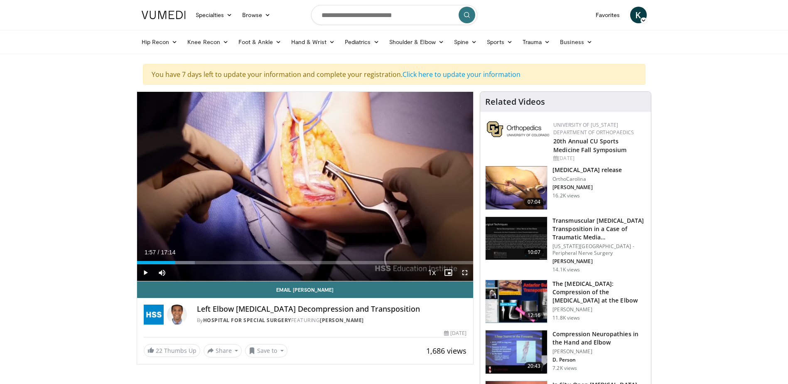
click at [467, 274] on span "Video Player" at bounding box center [464, 272] width 17 height 17
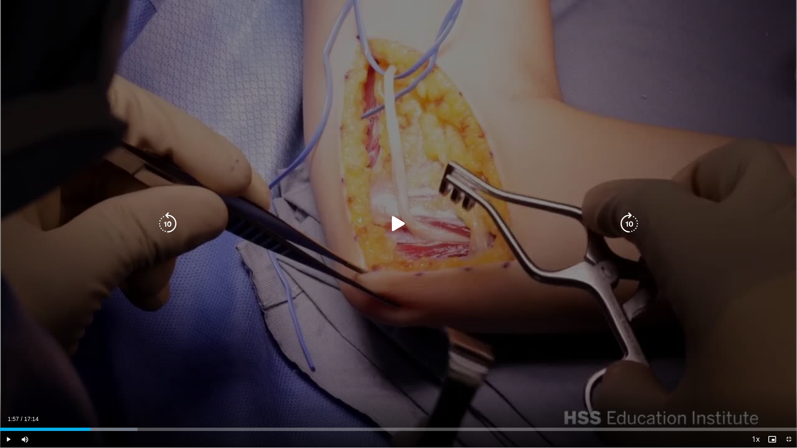
click at [414, 242] on div "10 seconds Tap to unmute" at bounding box center [398, 224] width 797 height 448
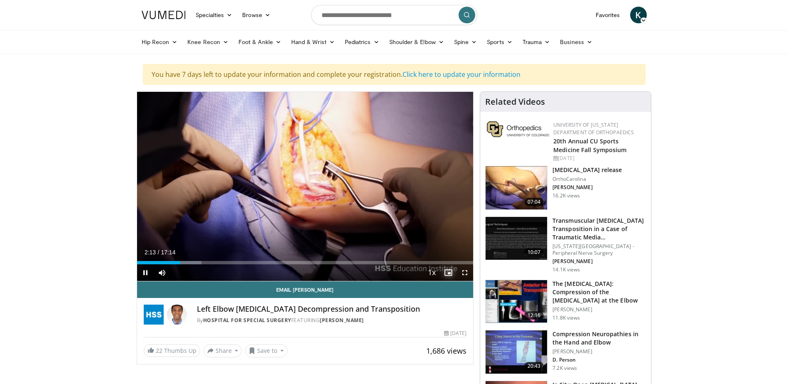
click at [448, 275] on span "Video Player" at bounding box center [448, 272] width 17 height 17
